Goal: Find specific page/section: Find specific page/section

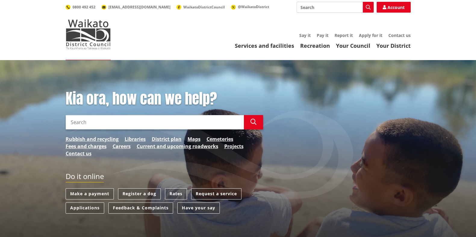
click at [336, 10] on input "Search" at bounding box center [334, 7] width 77 height 11
click at [367, 8] on icon "button" at bounding box center [368, 7] width 5 height 5
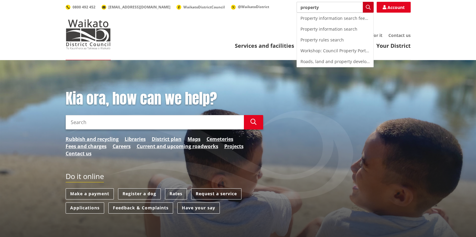
click at [367, 8] on icon "button" at bounding box center [368, 7] width 5 height 5
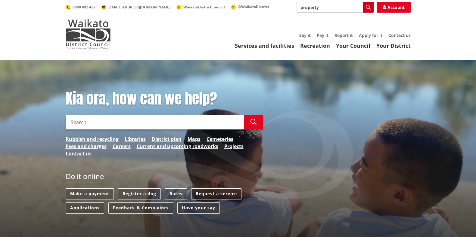
click at [367, 8] on icon "button" at bounding box center [368, 7] width 5 height 5
click at [360, 8] on input "property" at bounding box center [334, 7] width 77 height 11
click at [365, 8] on button "Search" at bounding box center [368, 7] width 11 height 11
click at [345, 8] on input "property" at bounding box center [334, 7] width 77 height 11
click at [340, 29] on div "Property information search" at bounding box center [335, 29] width 76 height 11
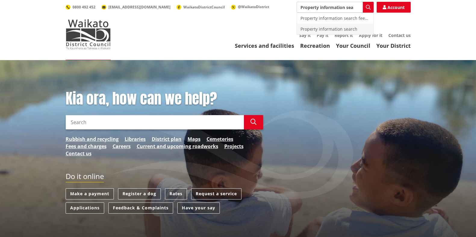
type input "Property information search"
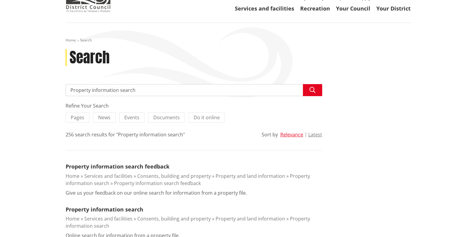
scroll to position [113, 0]
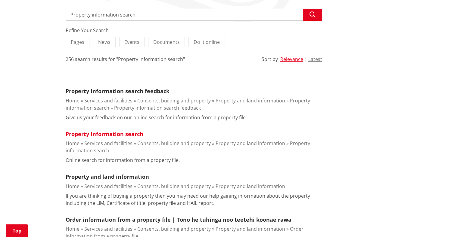
click at [139, 135] on link "Property information search" at bounding box center [105, 134] width 78 height 7
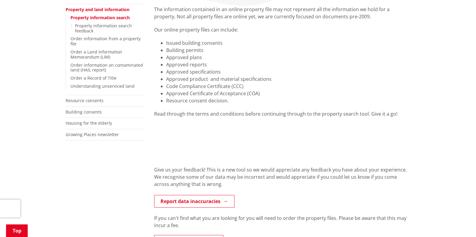
scroll to position [113, 0]
